Goal: Find specific page/section: Find specific page/section

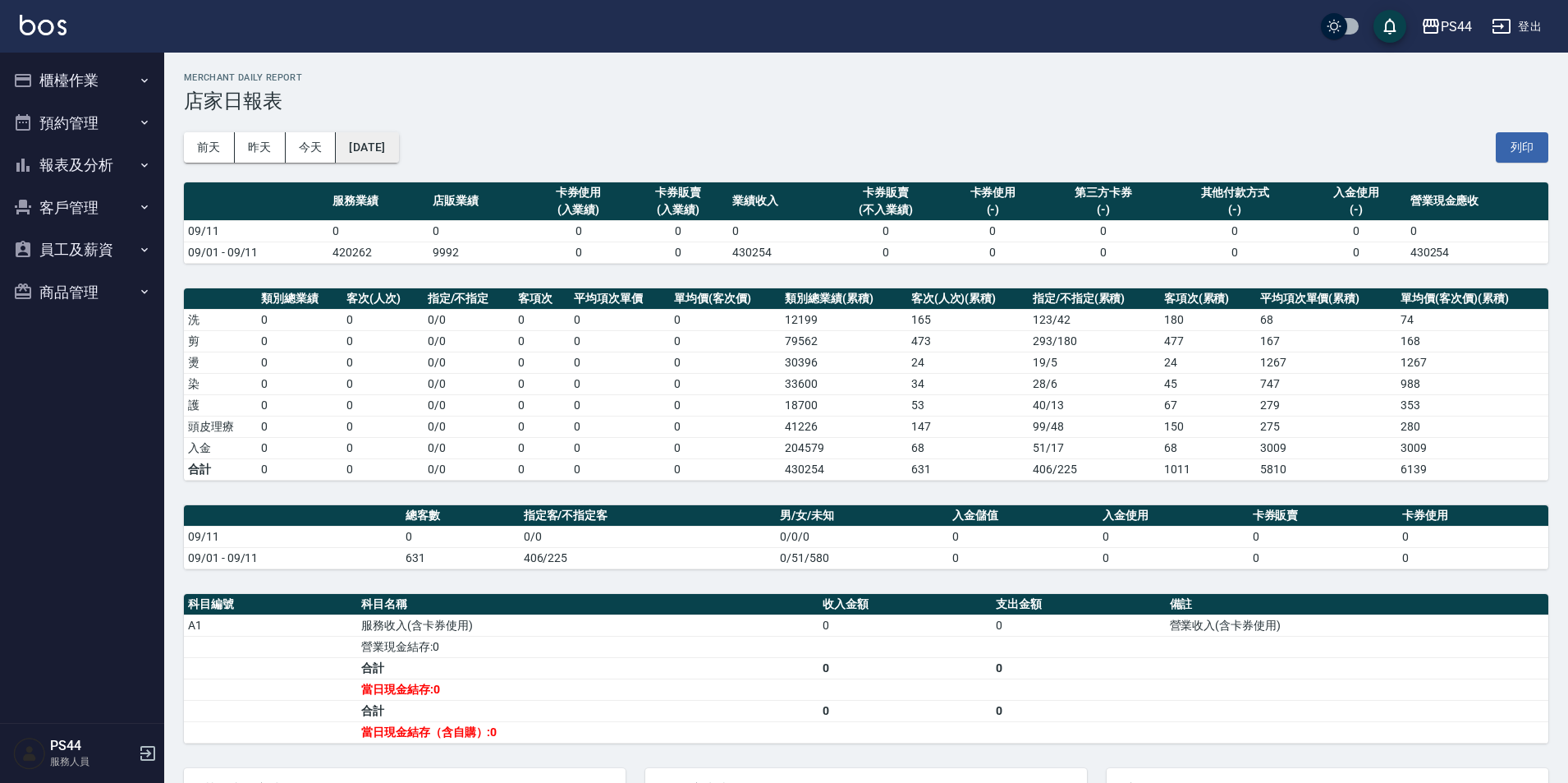
click at [392, 160] on button "[DATE]" at bounding box center [367, 147] width 63 height 31
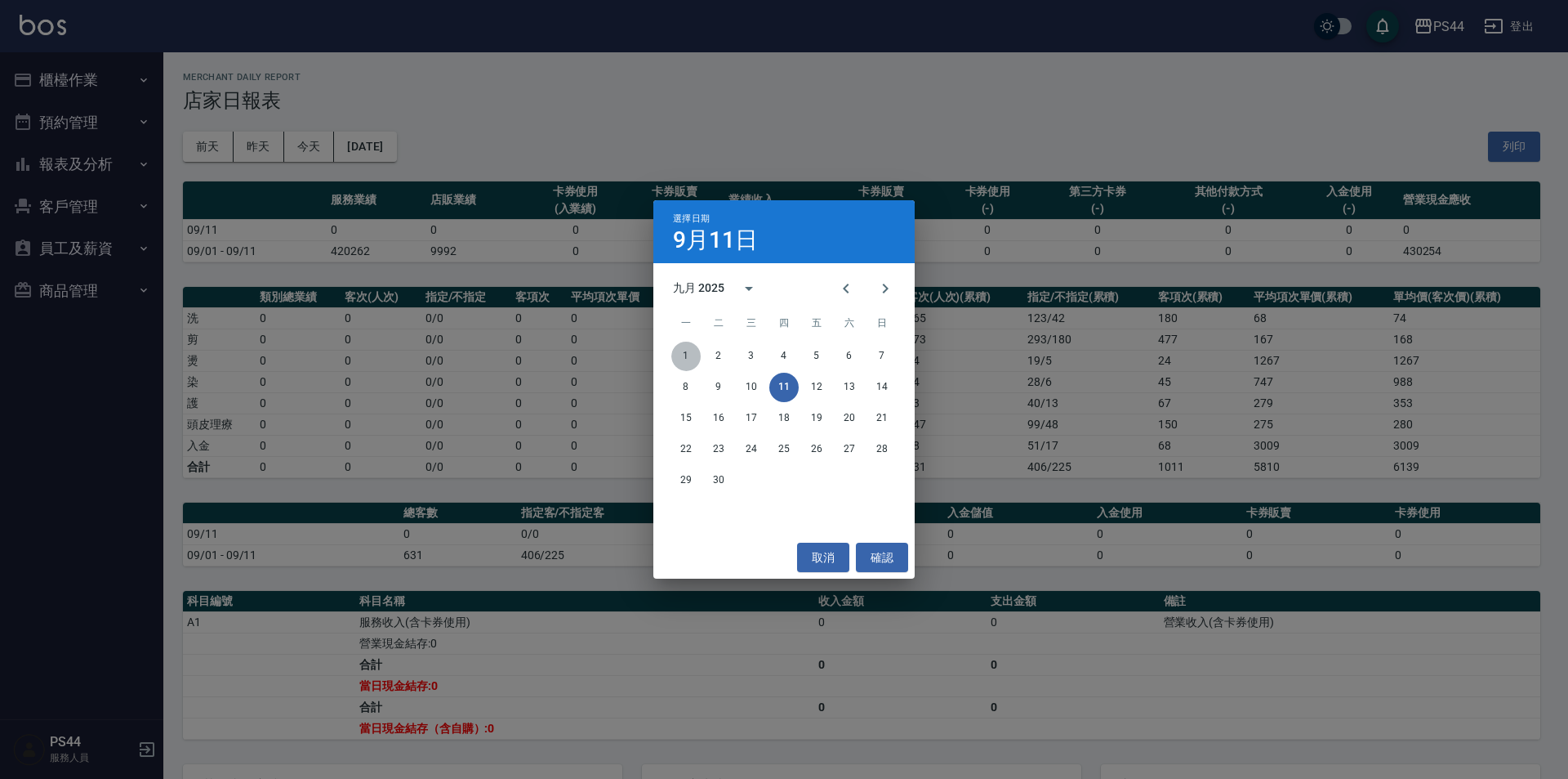
click at [685, 353] on button "1" at bounding box center [687, 356] width 30 height 30
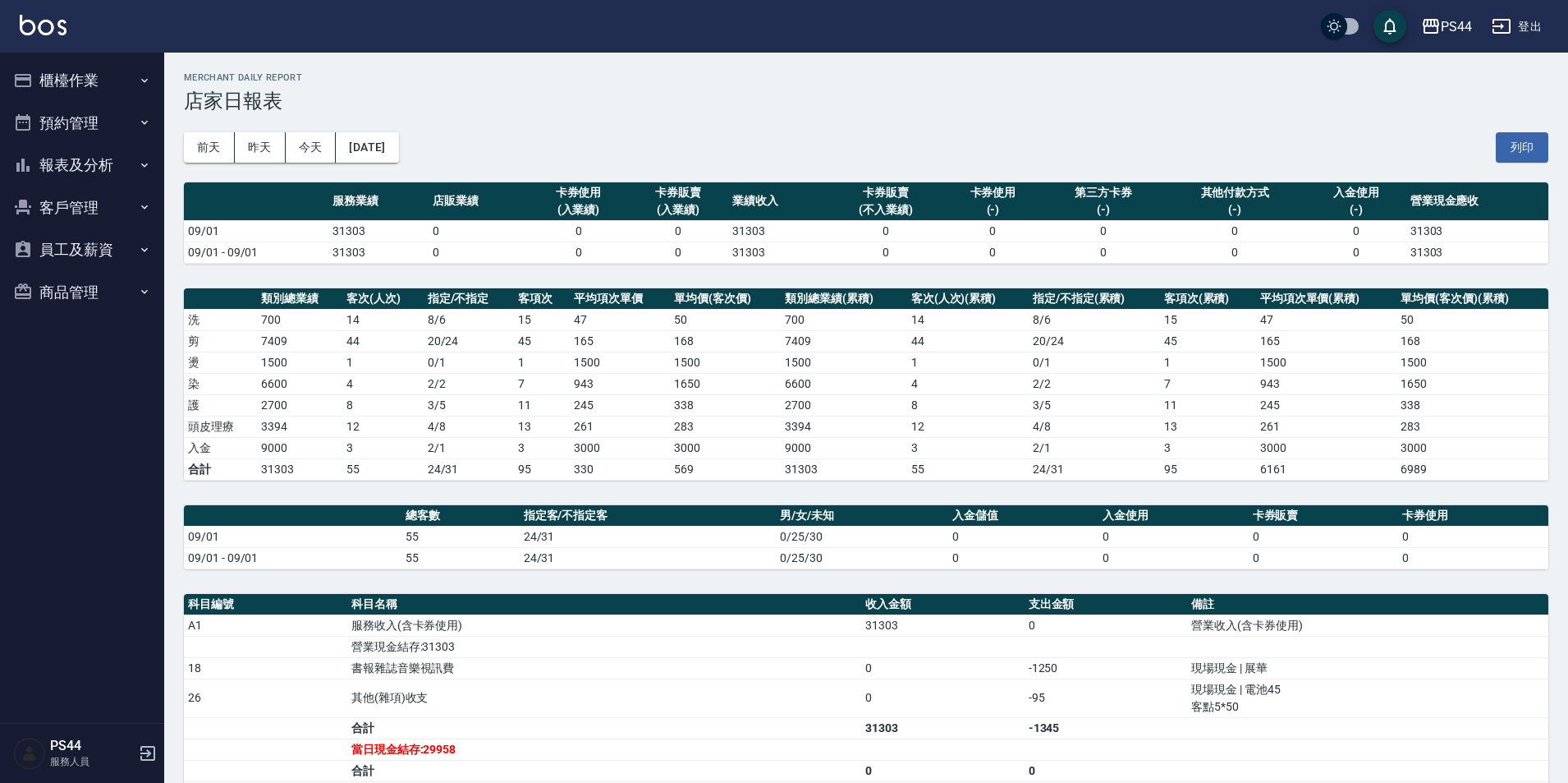
click at [96, 175] on button "報表及分析" at bounding box center [83, 164] width 151 height 43
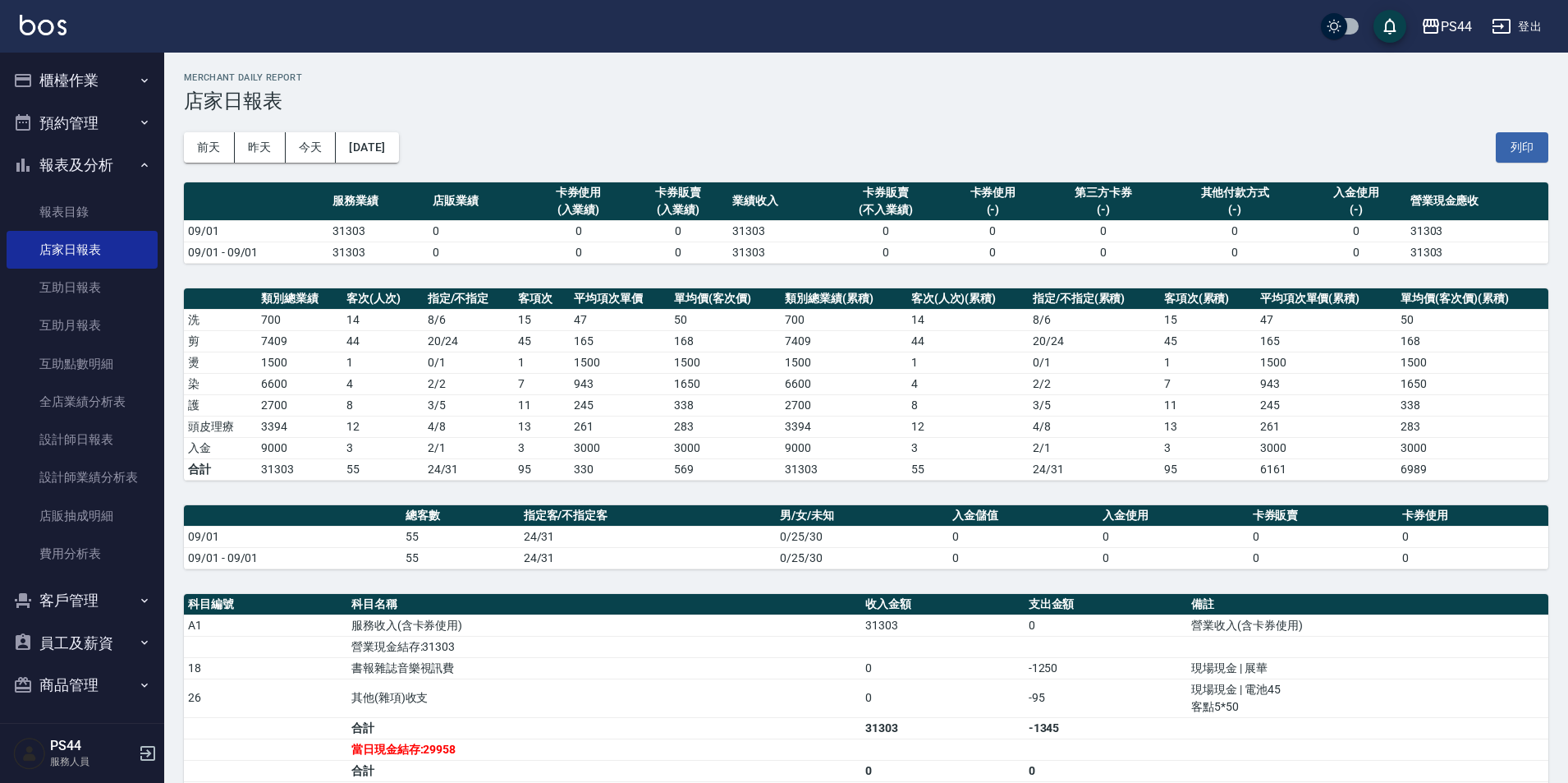
click at [78, 66] on button "櫃檯作業" at bounding box center [83, 80] width 151 height 43
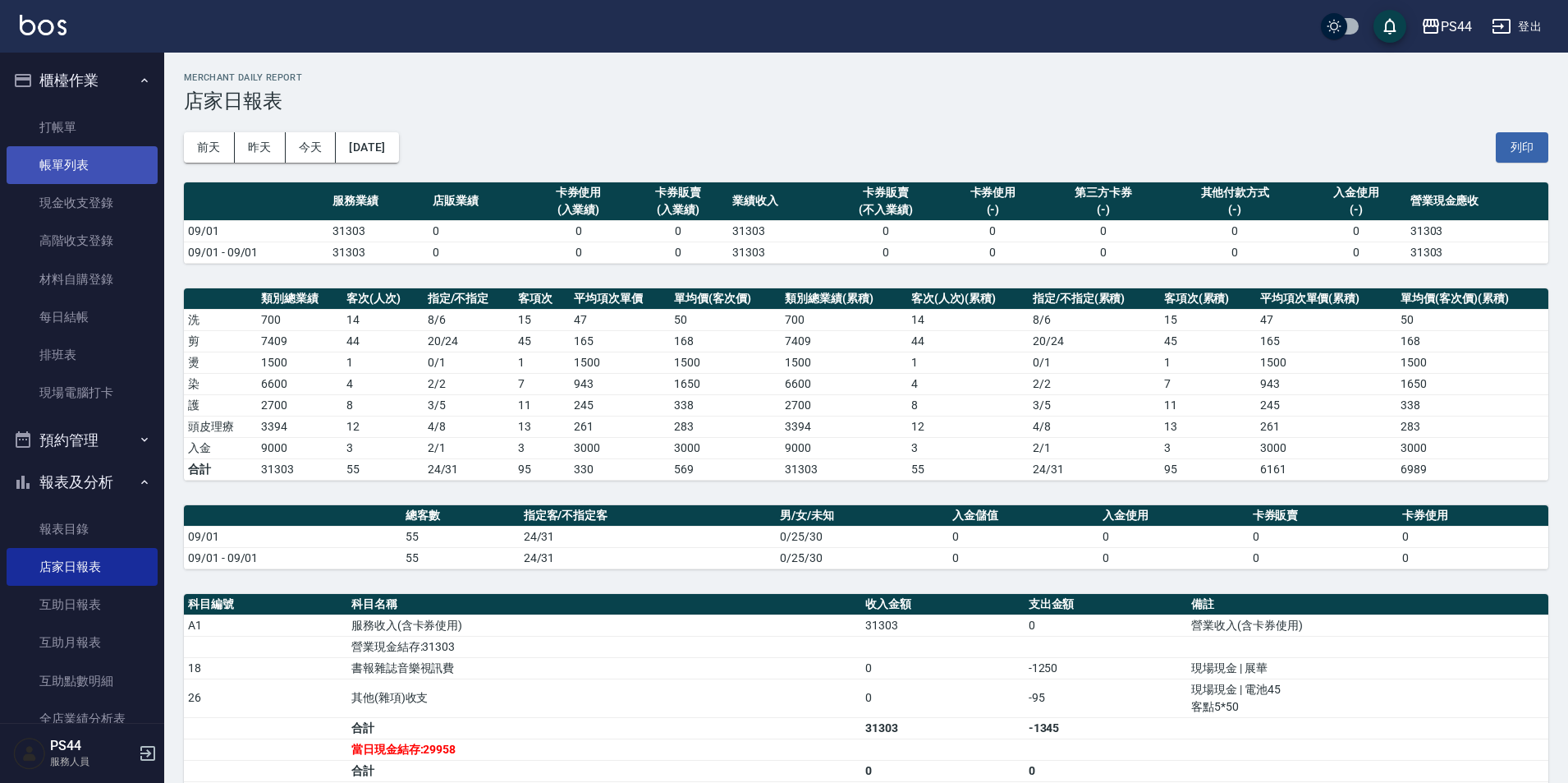
click at [27, 161] on link "帳單列表" at bounding box center [83, 165] width 151 height 38
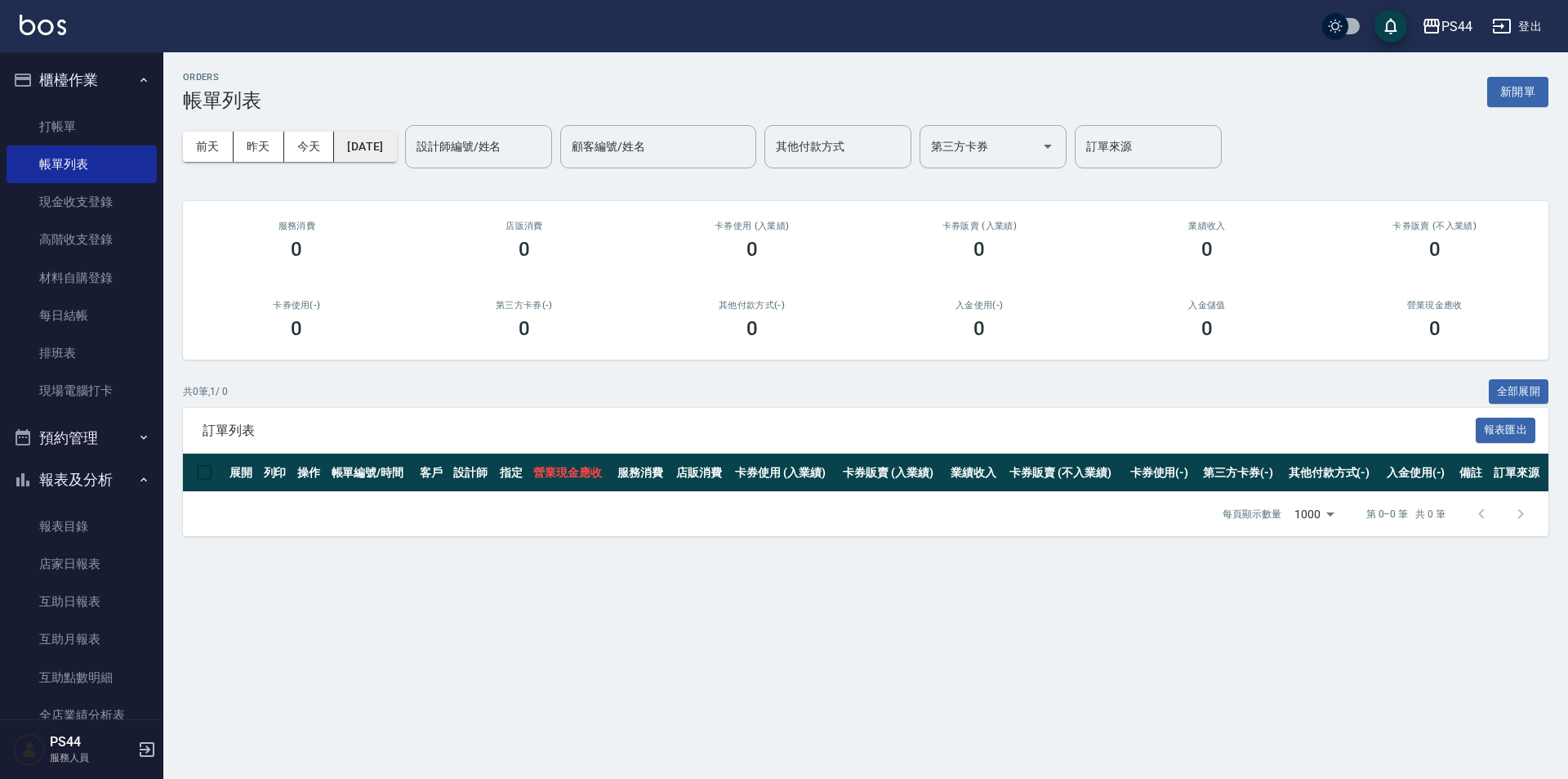
click at [358, 151] on button "[DATE]" at bounding box center [365, 146] width 62 height 31
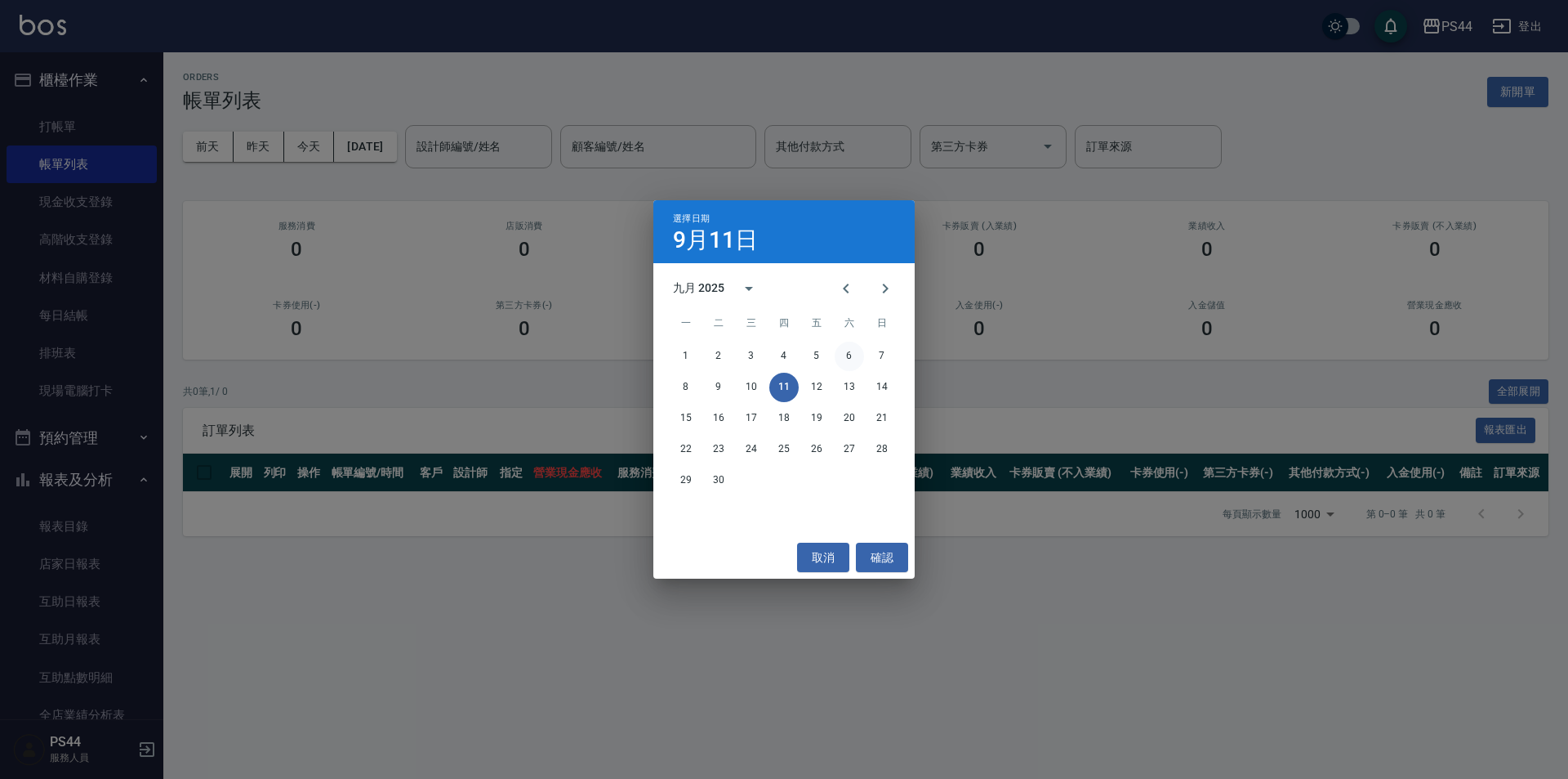
click at [837, 355] on button "6" at bounding box center [850, 356] width 30 height 30
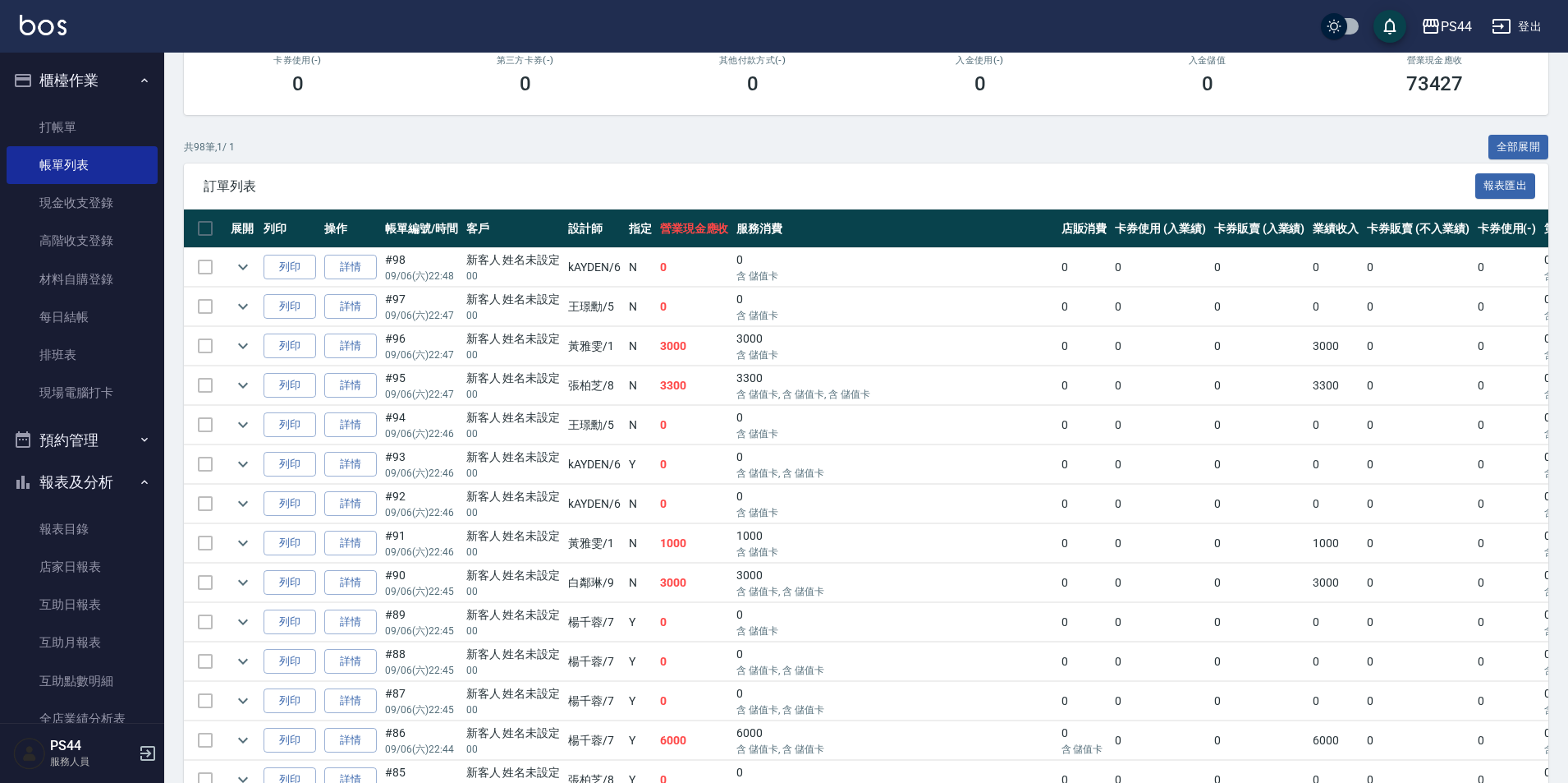
scroll to position [328, 0]
